Goal: Information Seeking & Learning: Learn about a topic

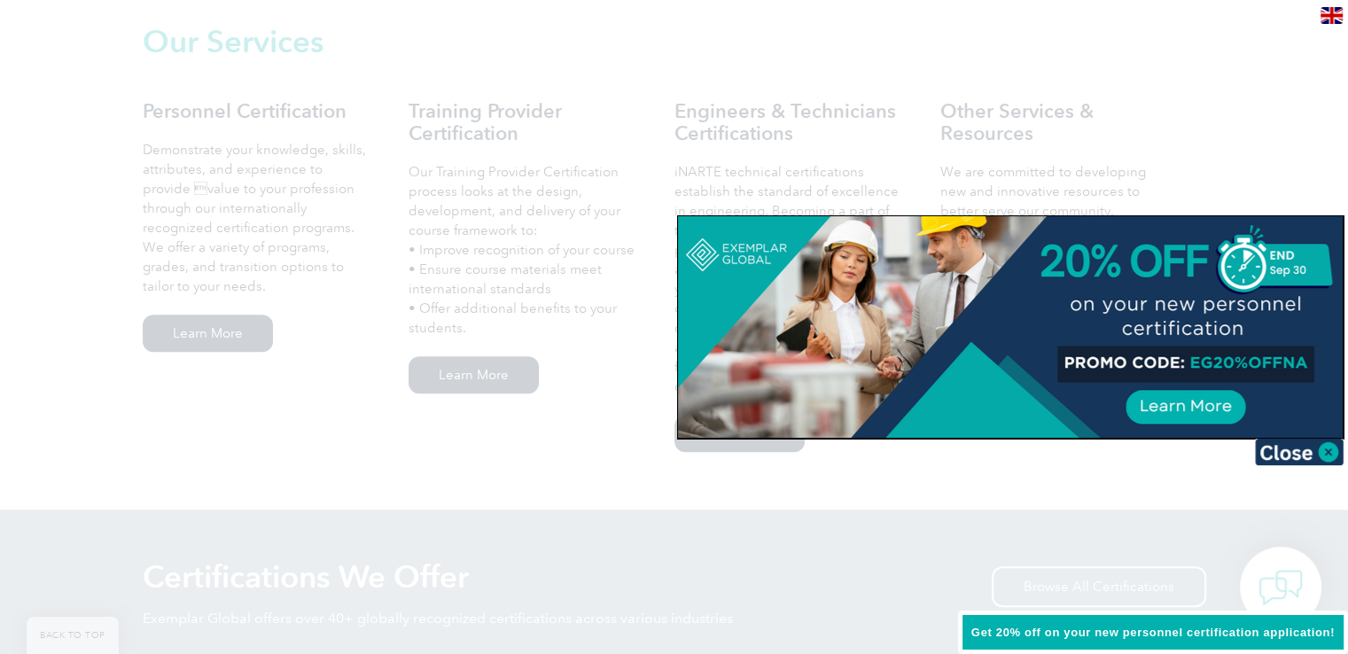
scroll to position [1249, 0]
click at [1306, 165] on div at bounding box center [674, 327] width 1348 height 654
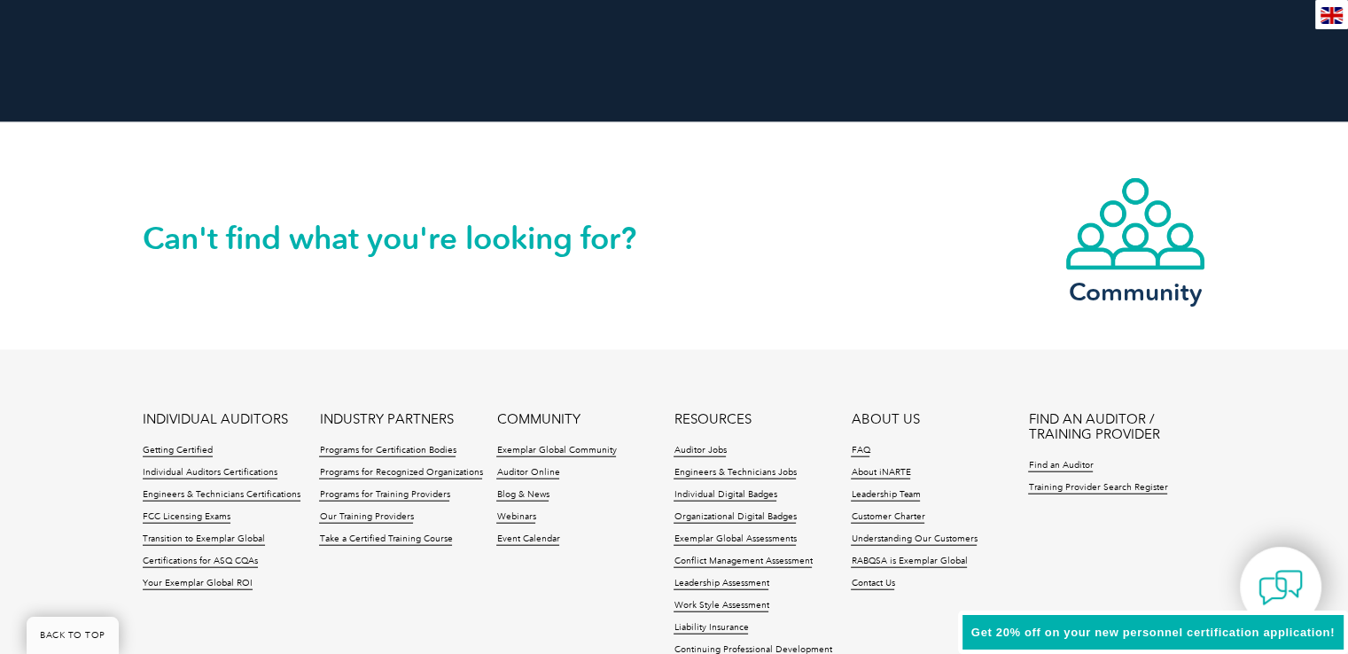
scroll to position [4200, 0]
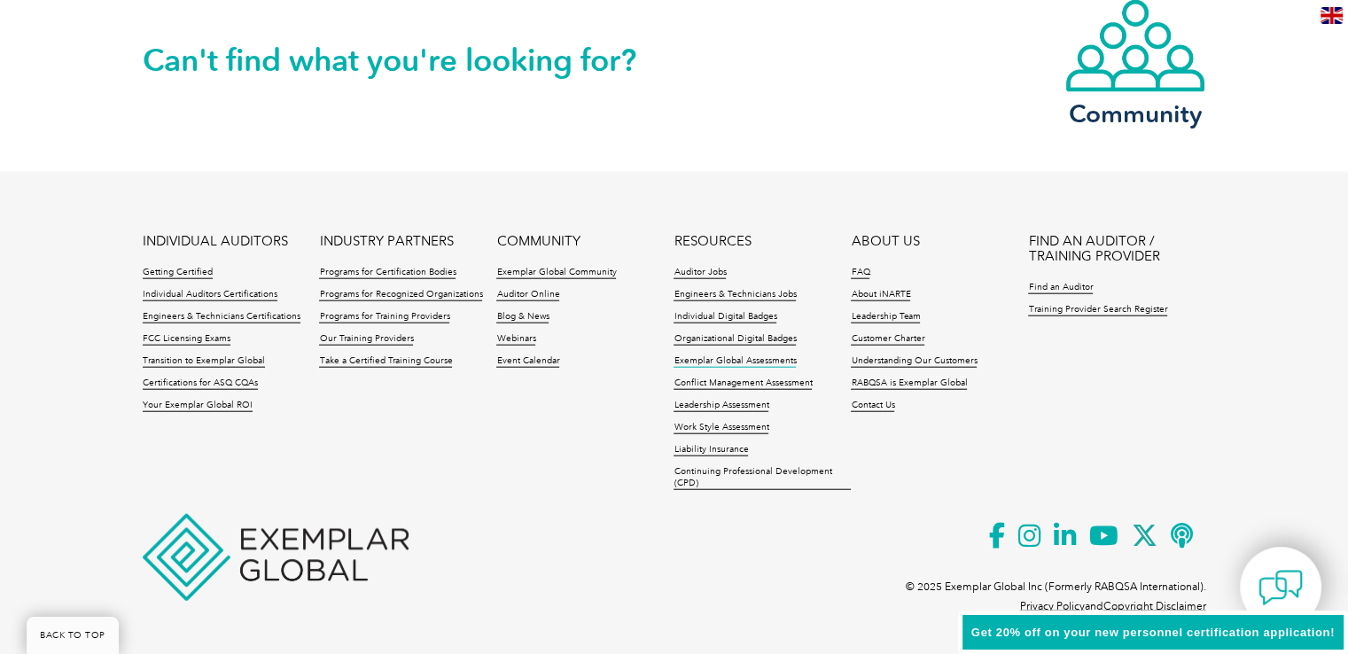
click at [756, 358] on link "Exemplar Global Assessments" at bounding box center [734, 361] width 122 height 12
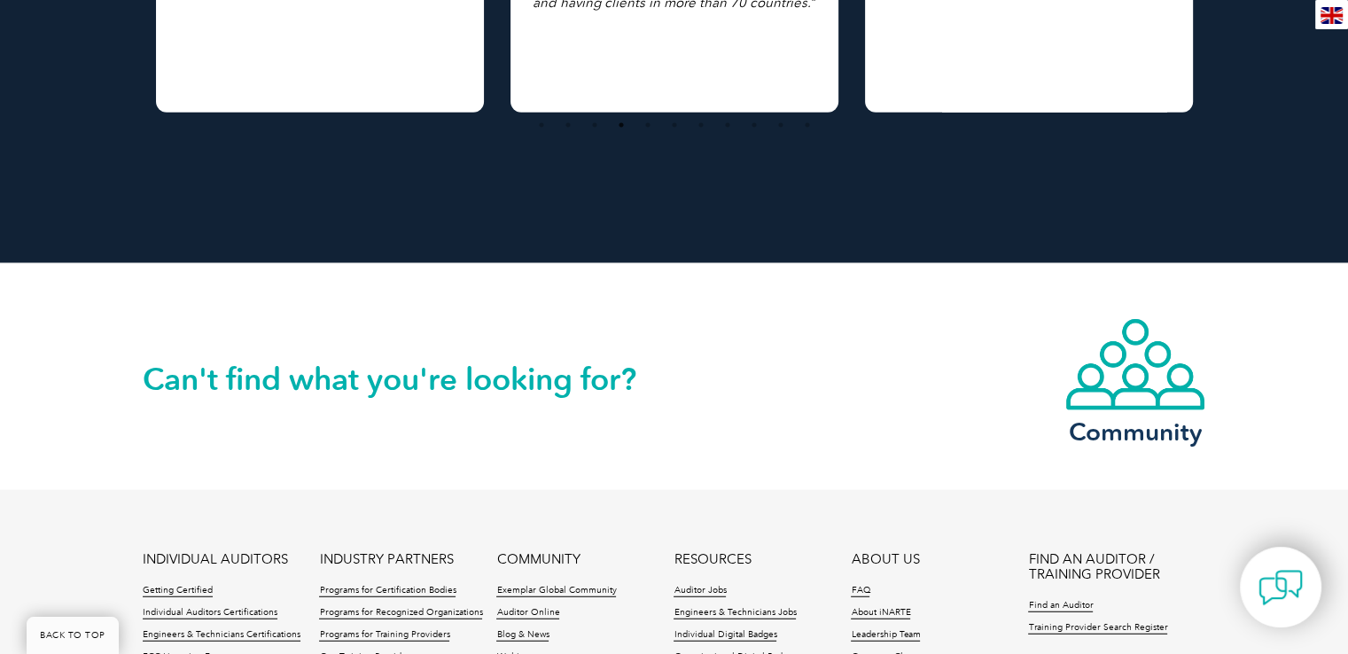
scroll to position [4777, 0]
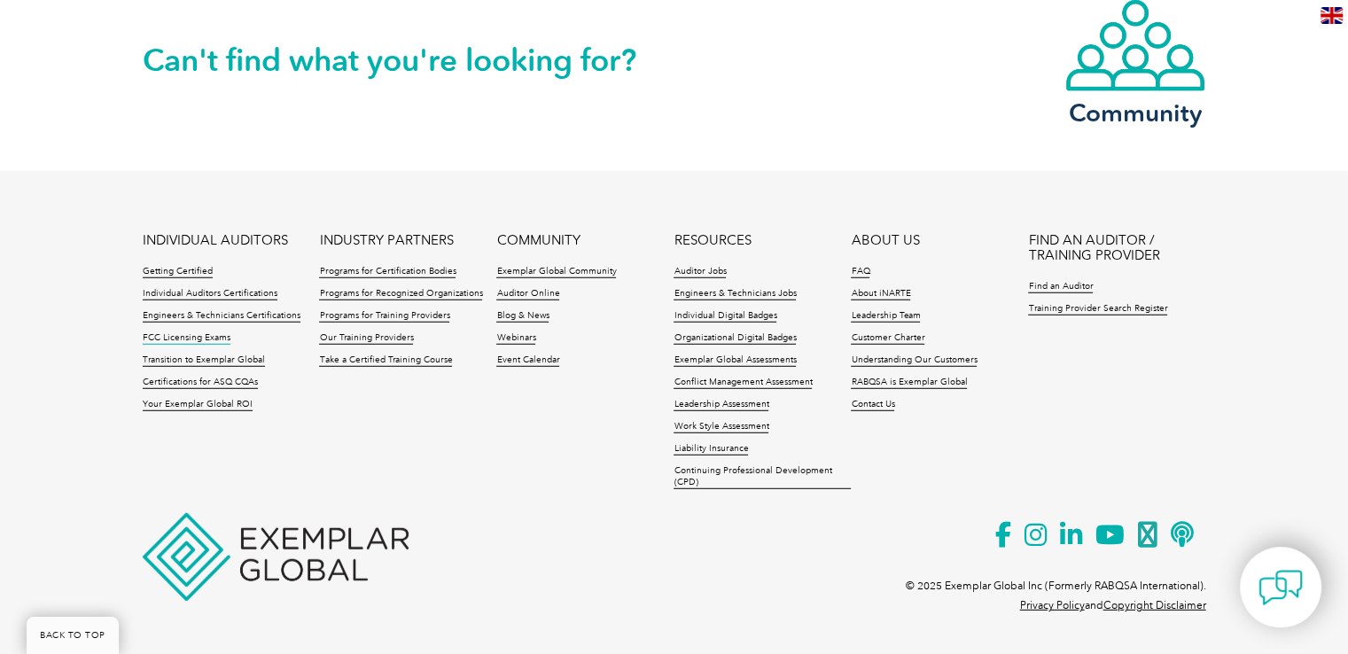
click at [174, 337] on link "FCC Licensing Exams" at bounding box center [187, 338] width 88 height 12
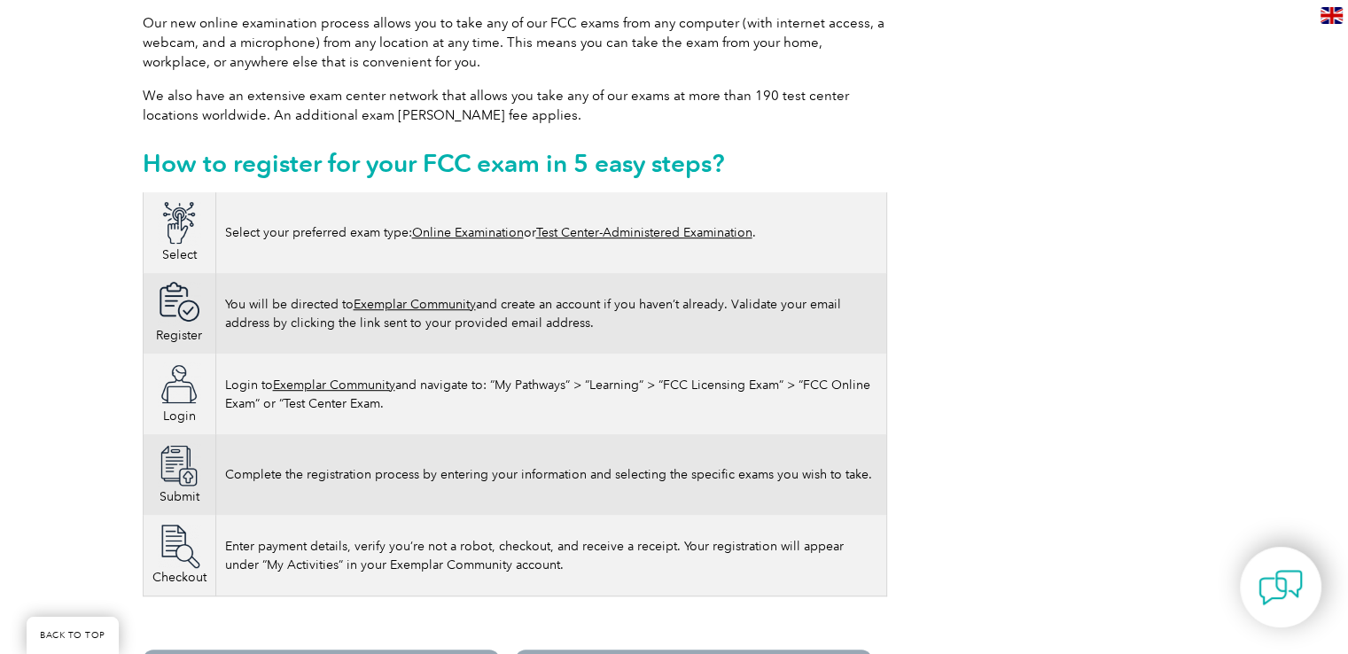
scroll to position [1141, 0]
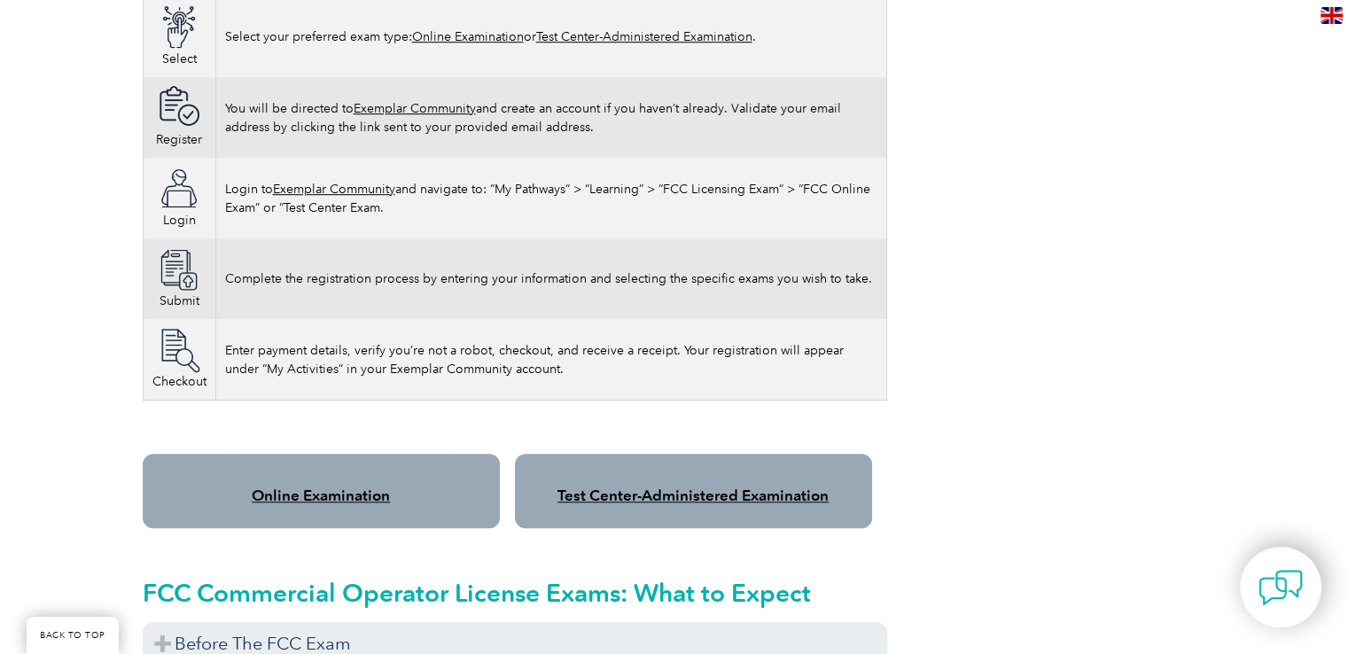
click at [369, 486] on link "Online Examination" at bounding box center [321, 495] width 138 height 18
